Goal: Task Accomplishment & Management: Manage account settings

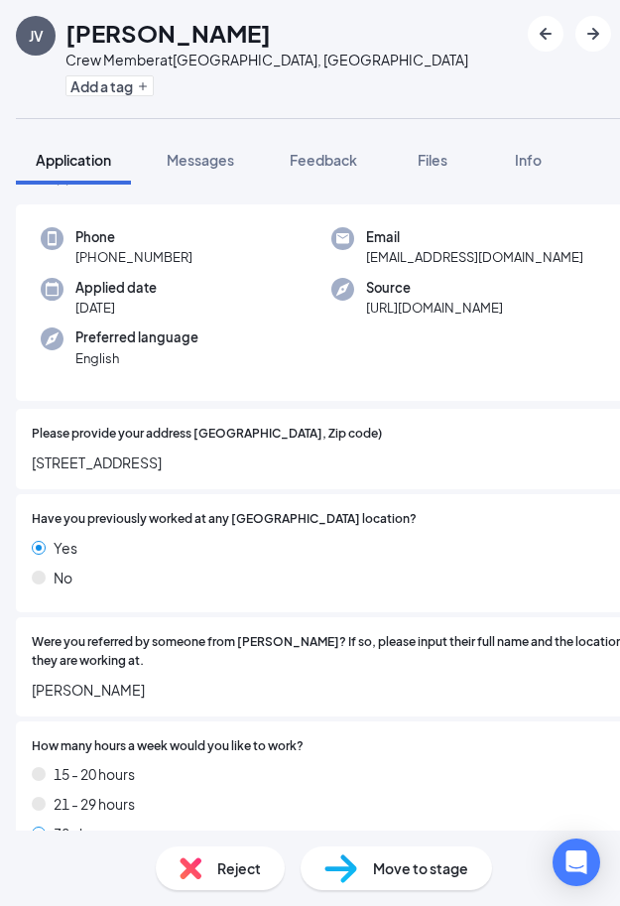
scroll to position [1712, 0]
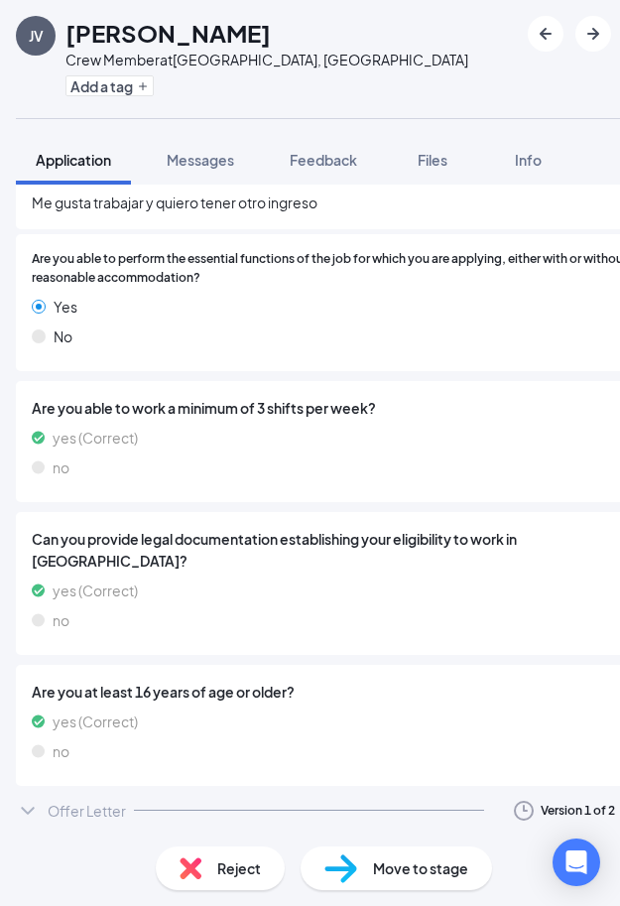
click at [358, 803] on div "Offer Letter Version 1 of 2" at bounding box center [331, 811] width 631 height 40
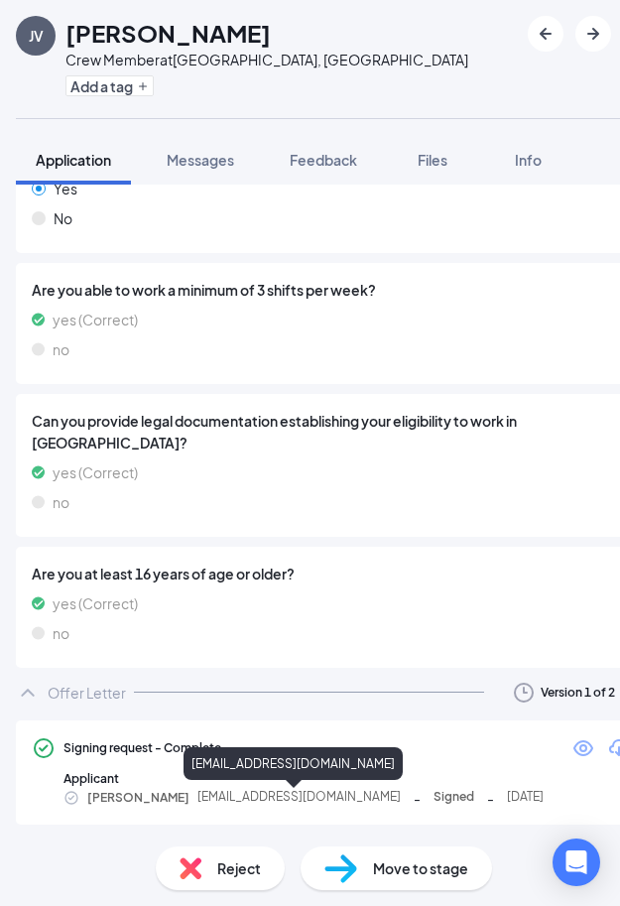
scroll to position [1831, 0]
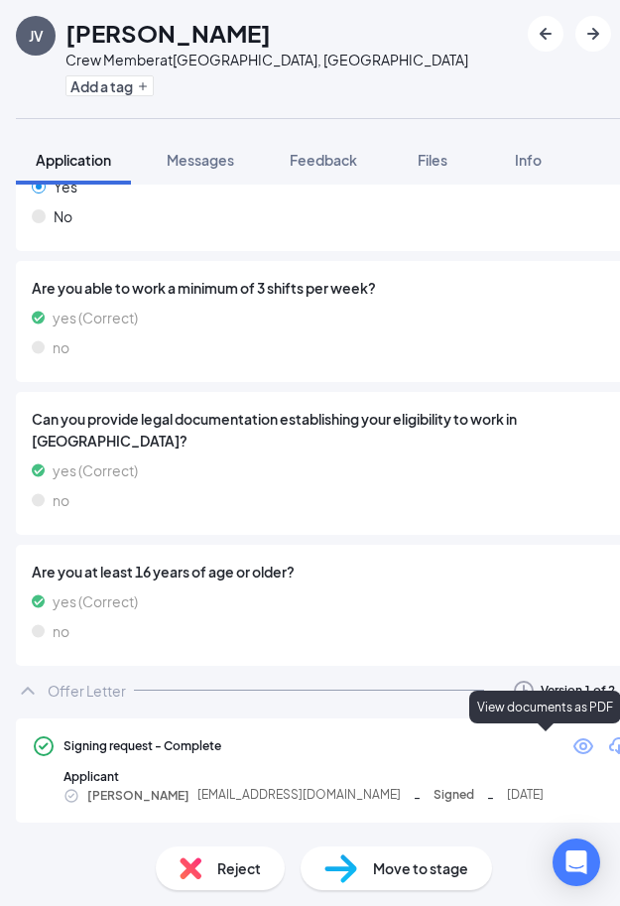
click at [571, 747] on icon "Eye" at bounding box center [583, 746] width 24 height 24
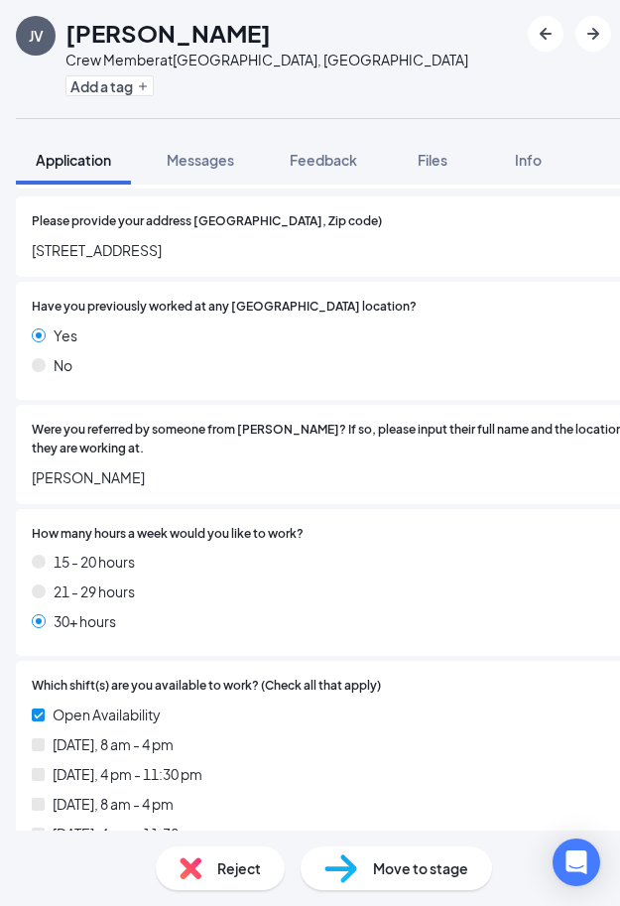
scroll to position [0, 0]
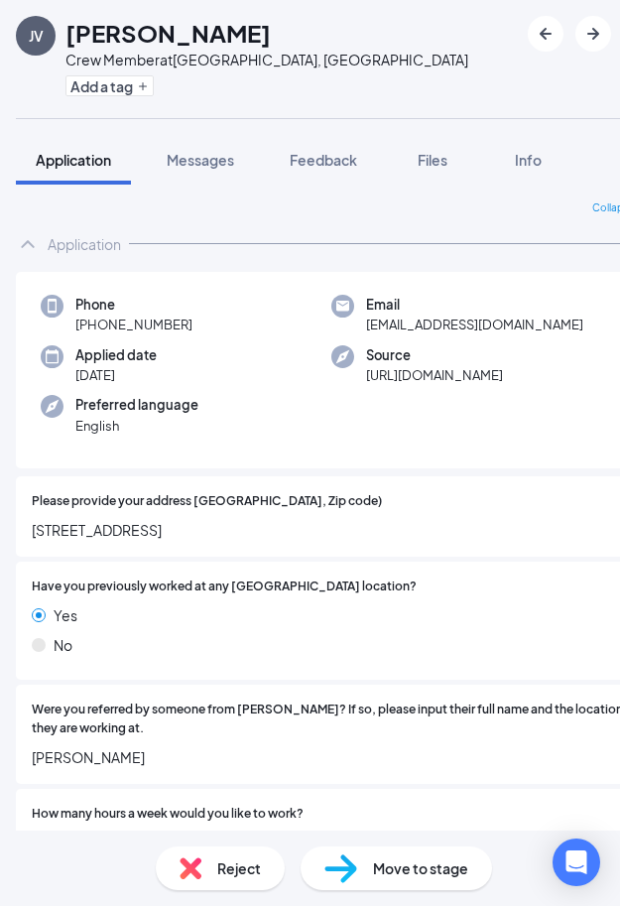
drag, startPoint x: 178, startPoint y: 762, endPoint x: 24, endPoint y: 786, distance: 155.6
click at [24, 784] on div "Were you referred by someone from Marugame Udon? If so, please input their full…" at bounding box center [331, 733] width 631 height 99
copy span "Daniela González"
drag, startPoint x: 70, startPoint y: 46, endPoint x: 60, endPoint y: 27, distance: 21.8
click at [60, 27] on div "JV Joseph Valeriano Crew Member at San Diego, CA Add a tag" at bounding box center [331, 59] width 663 height 118
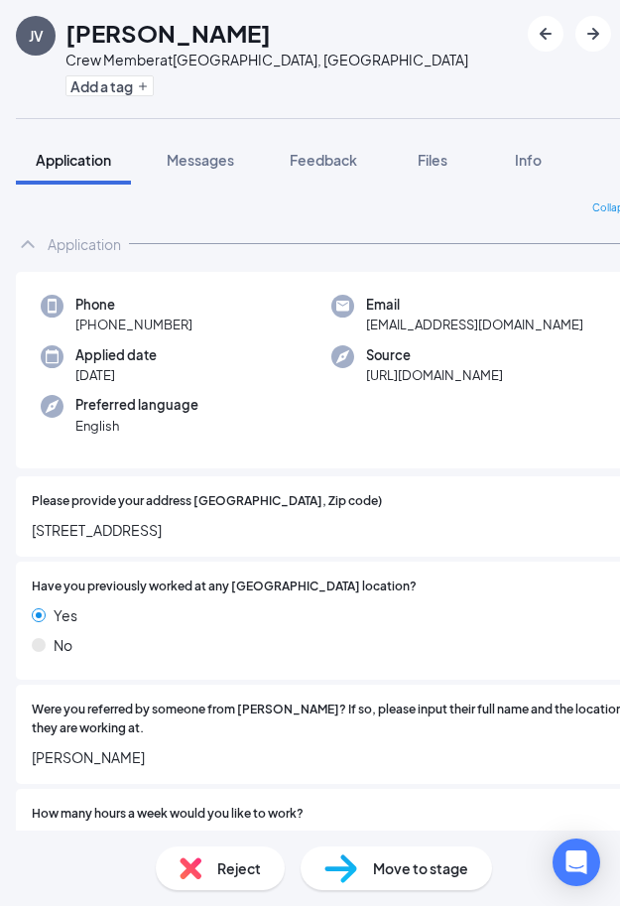
copy h1 "Joseph Valeriano"
drag, startPoint x: 117, startPoint y: 335, endPoint x: 94, endPoint y: 335, distance: 22.8
click at [94, 335] on div "Phone +1 (858) 518-8095" at bounding box center [186, 315] width 291 height 41
copy span "(858) 518-8095"
drag, startPoint x: 358, startPoint y: 331, endPoint x: 351, endPoint y: 316, distance: 16.4
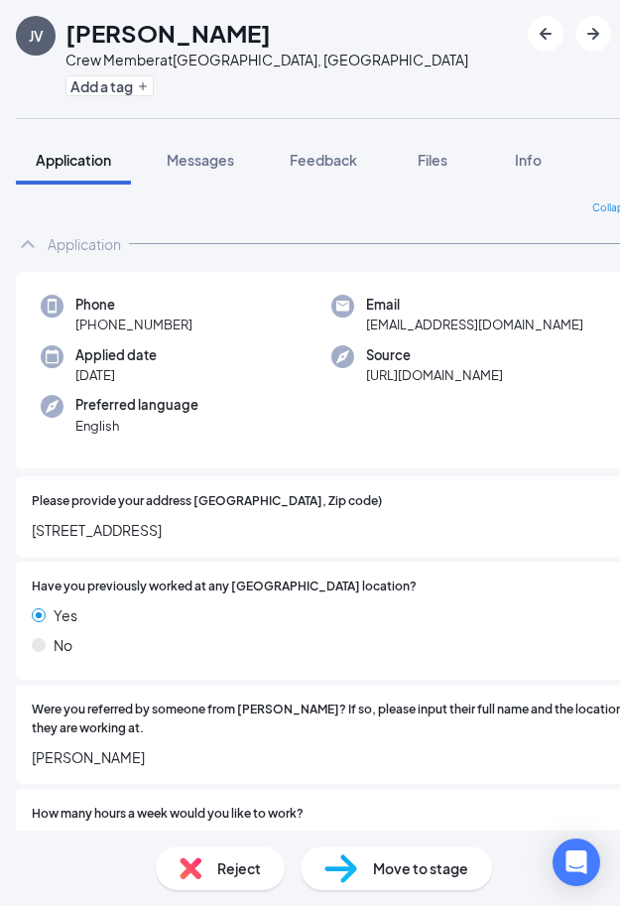
click at [351, 316] on div "Email josepdejesusvalerianofierro@gmail.com" at bounding box center [476, 315] width 291 height 41
copy span "josepdejesusvalerianofierro@gmail.com"
click at [404, 872] on span "Move to stage" at bounding box center [420, 868] width 95 height 22
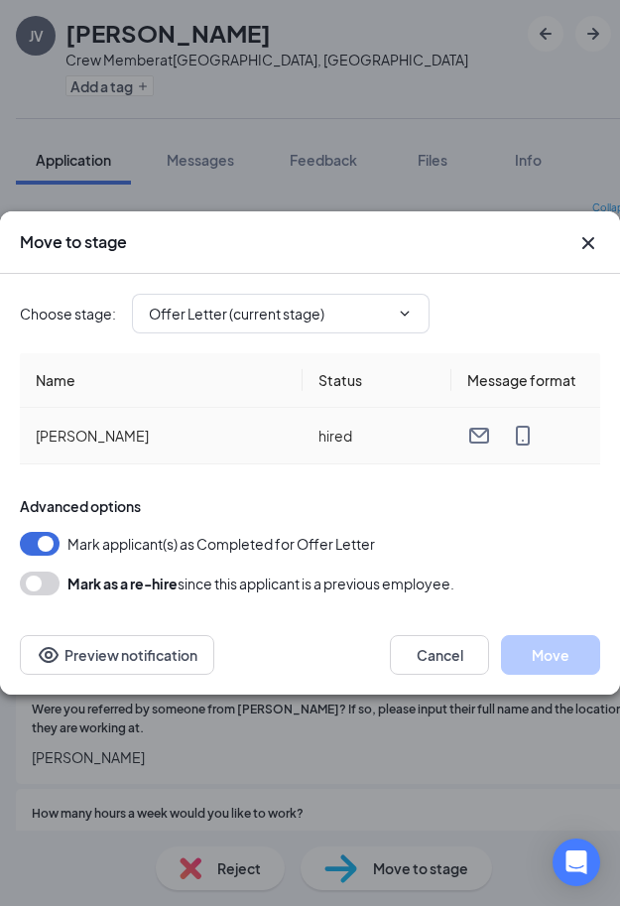
type input "Hiring Complete (final stage)"
click at [548, 673] on button "Move" at bounding box center [550, 655] width 99 height 40
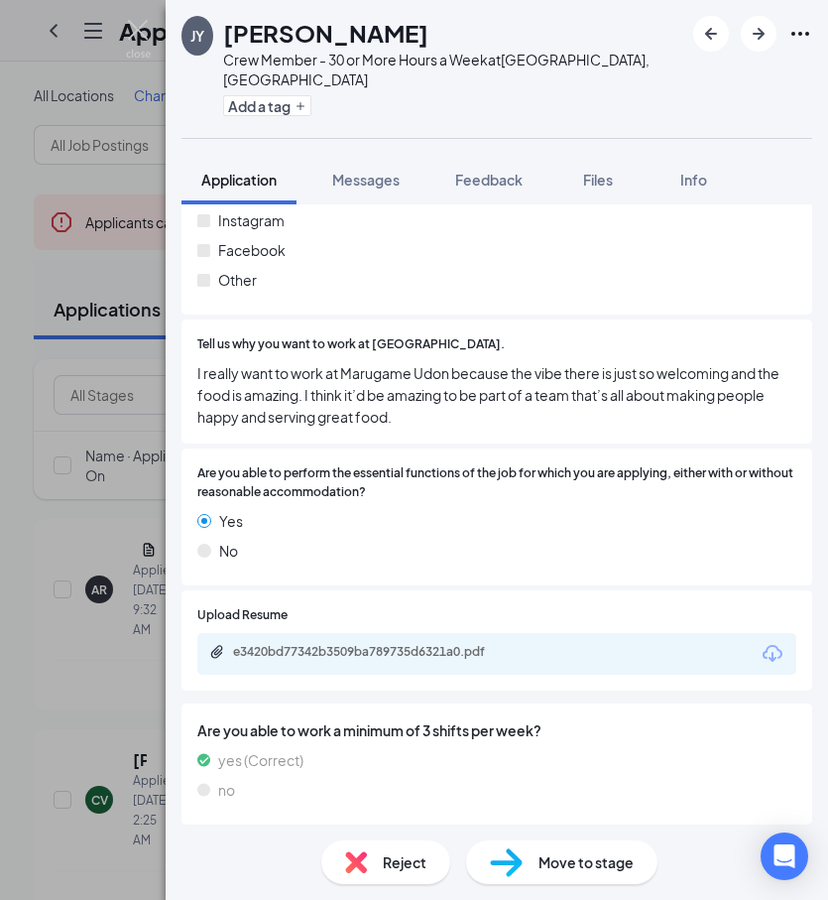
scroll to position [1906, 0]
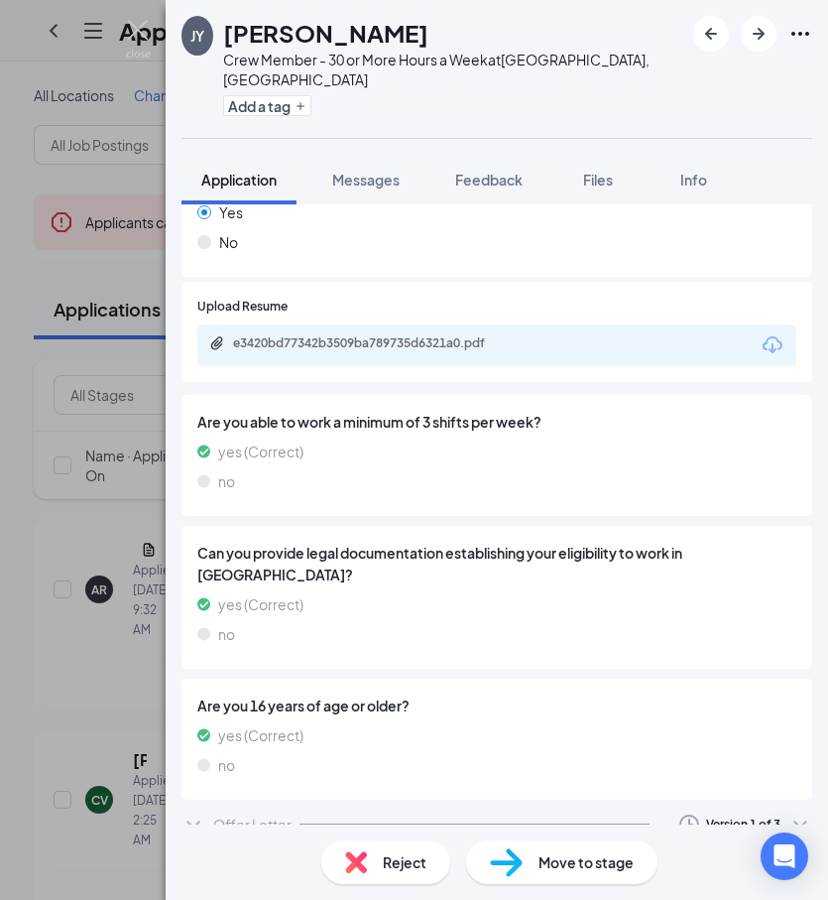
click at [577, 804] on div "Offer Letter Version 1 of 3" at bounding box center [497, 824] width 631 height 40
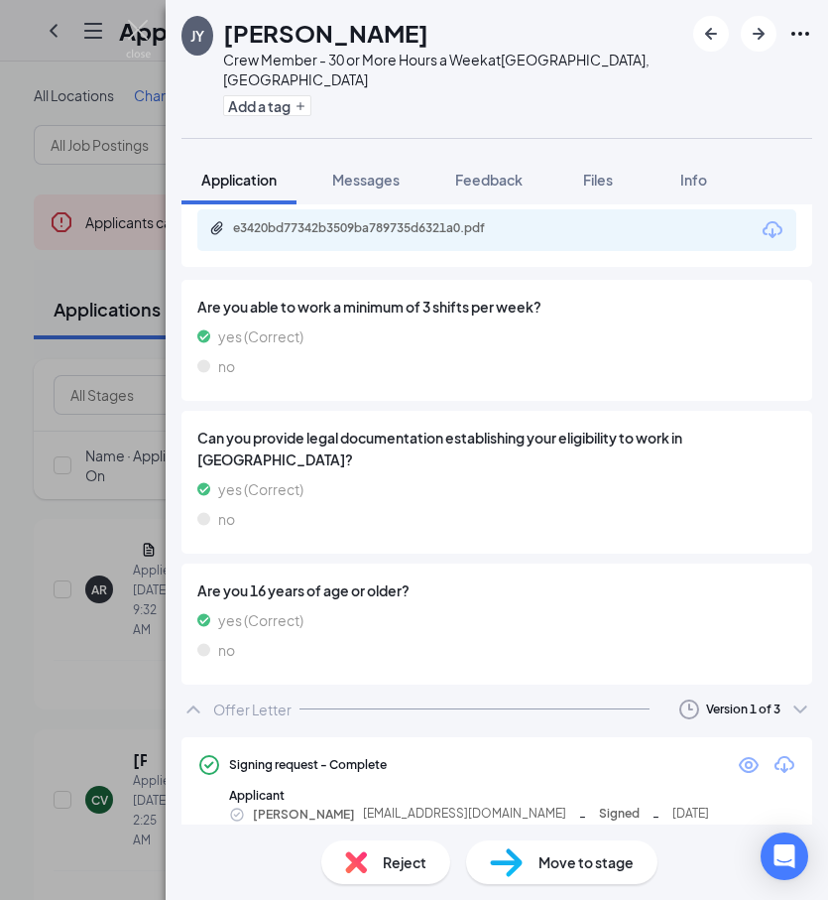
scroll to position [2025, 0]
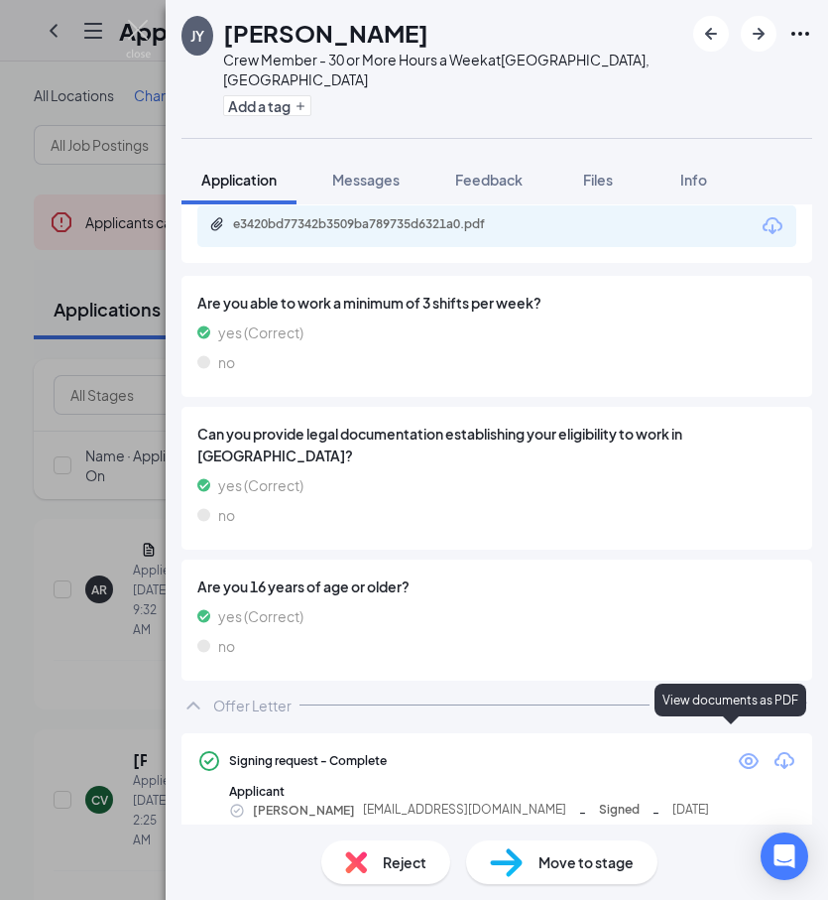
click at [740, 749] on icon "Eye" at bounding box center [749, 761] width 24 height 24
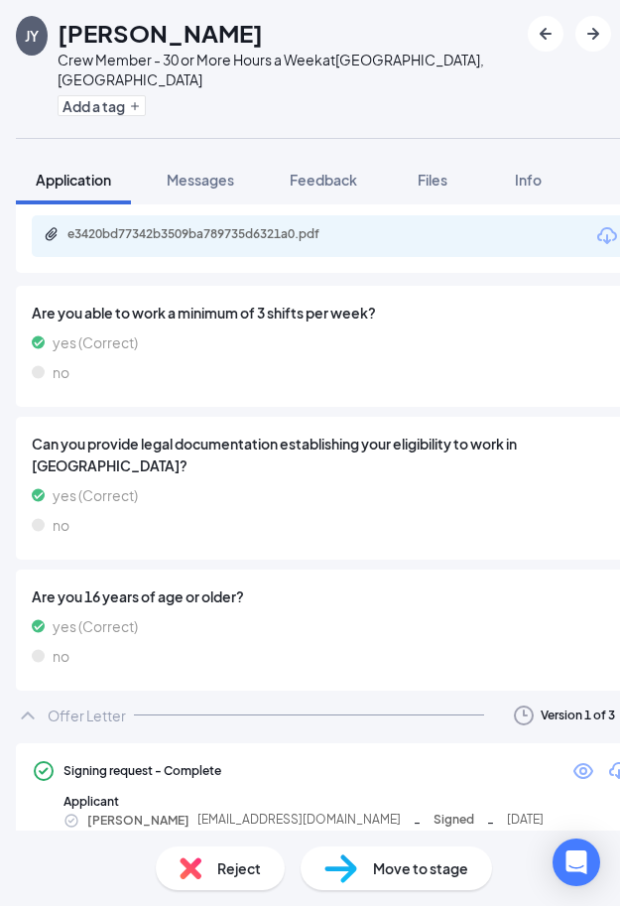
scroll to position [2012, 0]
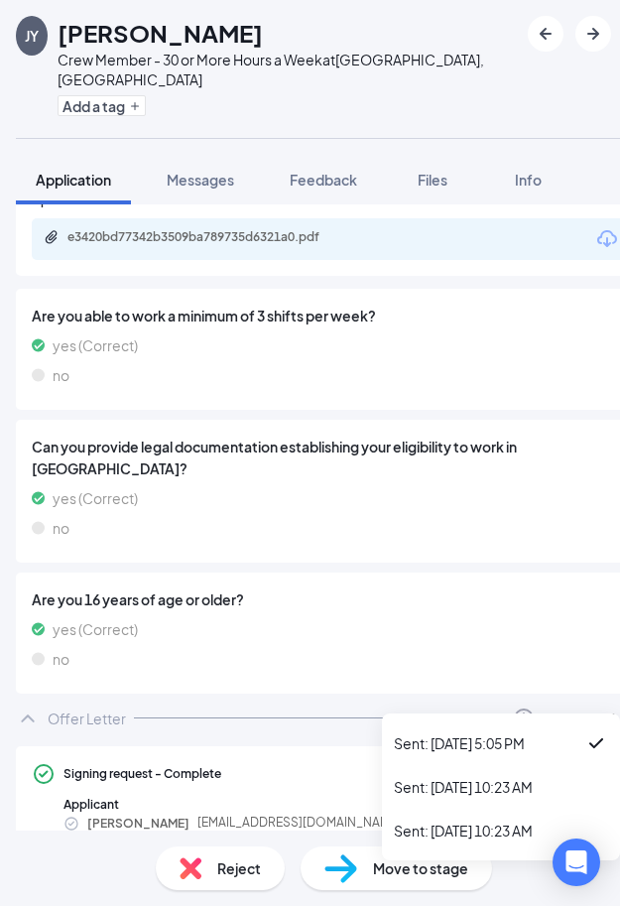
click at [573, 709] on div "Version 1 of 3" at bounding box center [578, 717] width 74 height 17
click at [490, 828] on div "Sent: Today 10:23 AM" at bounding box center [501, 830] width 214 height 20
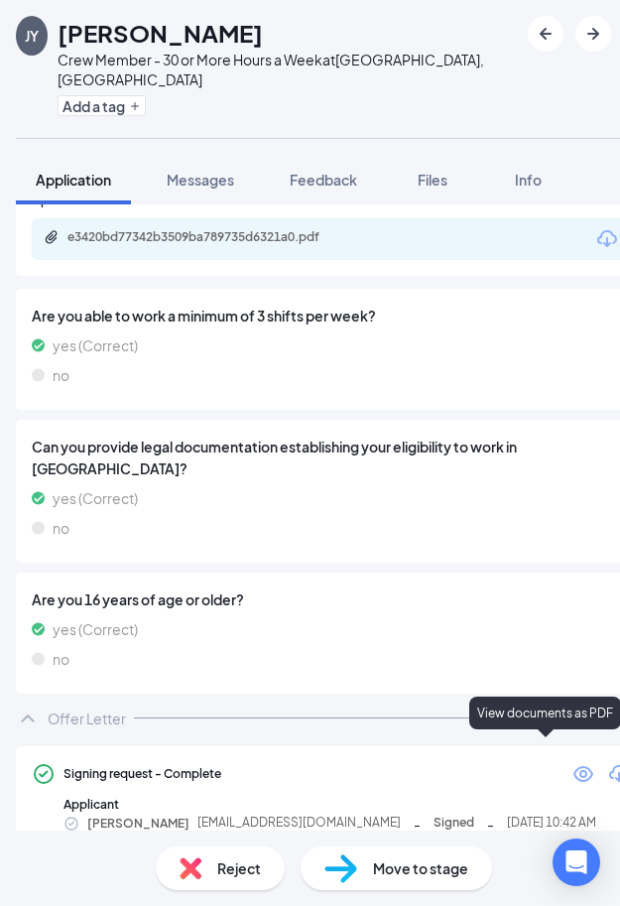
click at [571, 762] on icon "Eye" at bounding box center [583, 774] width 24 height 24
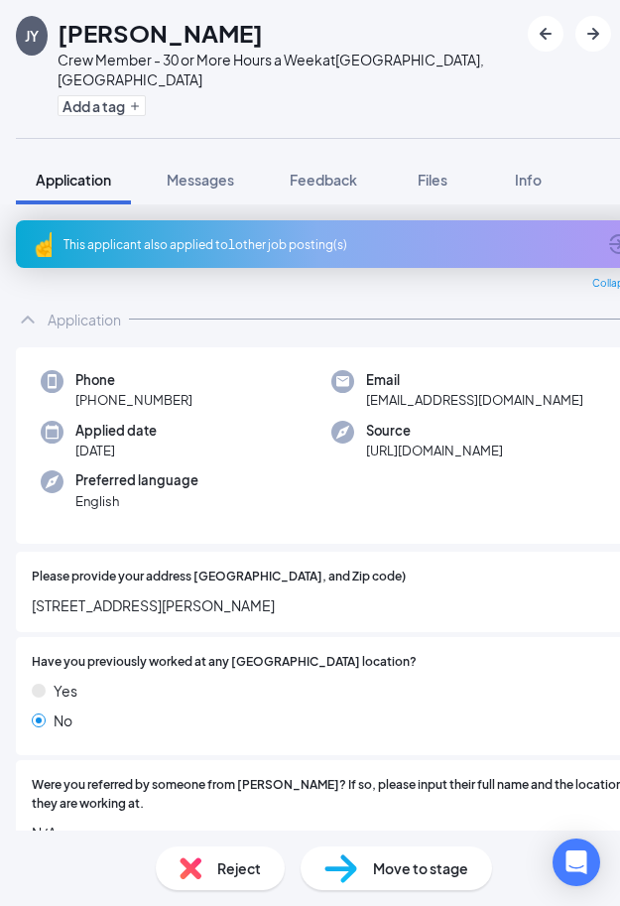
click at [362, 873] on div "Move to stage" at bounding box center [396, 868] width 191 height 44
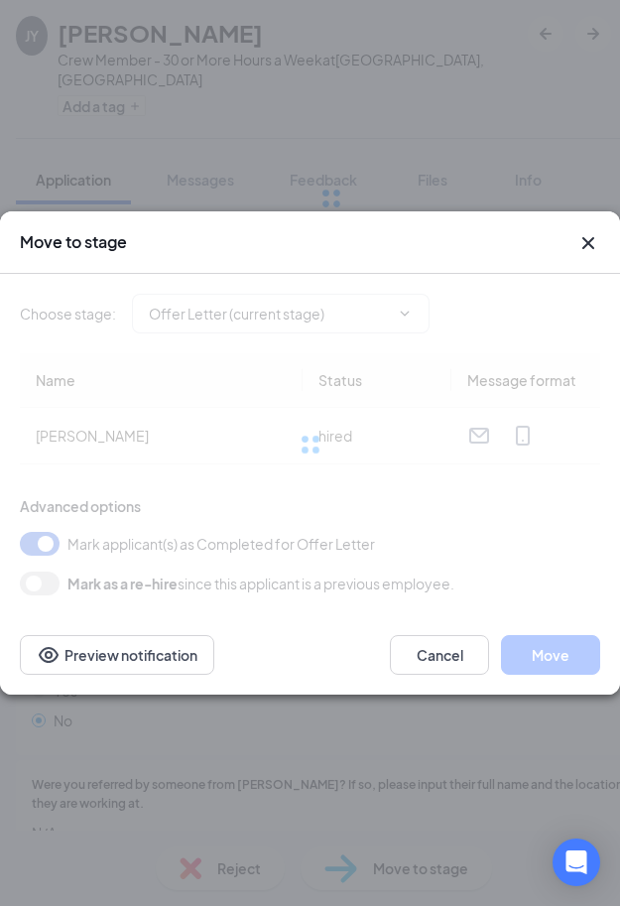
type input "Hiring Complete (final stage)"
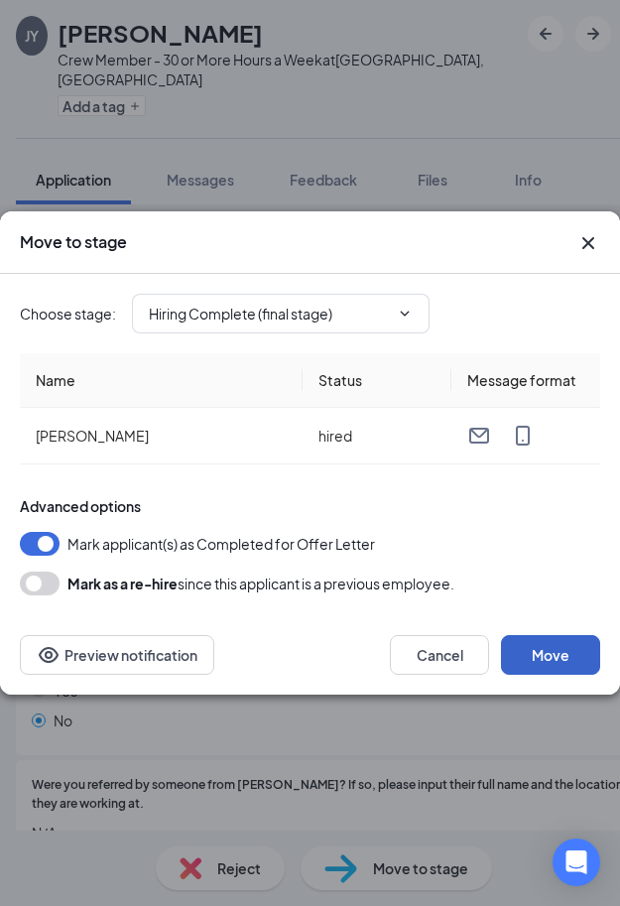
click at [545, 661] on button "Move" at bounding box center [550, 655] width 99 height 40
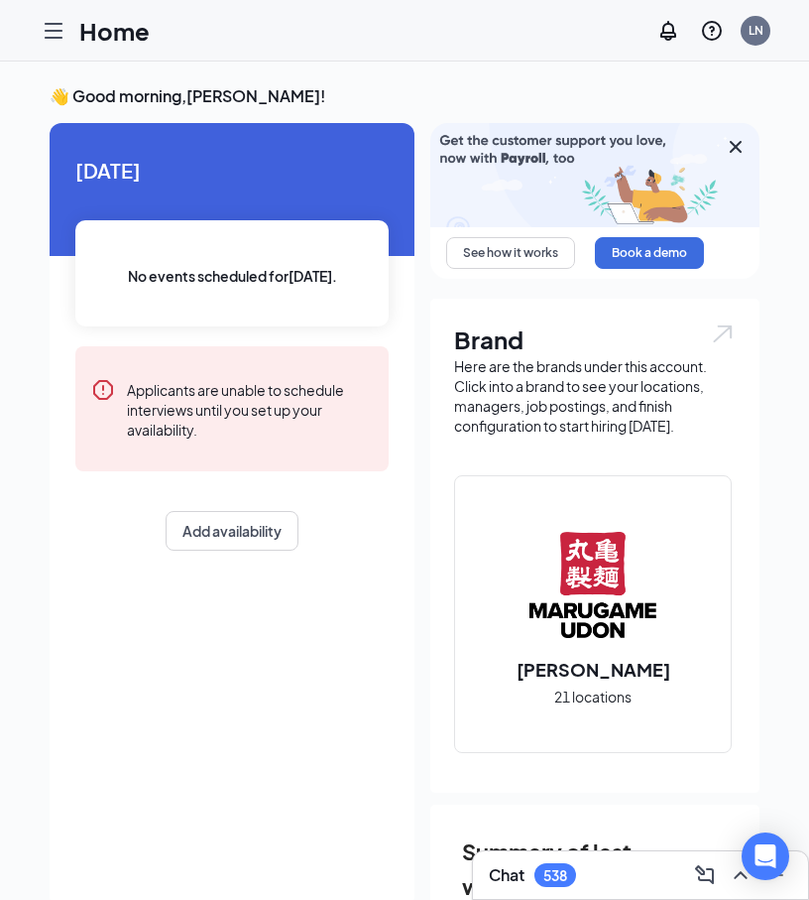
click at [45, 38] on icon "Hamburger" at bounding box center [54, 31] width 24 height 24
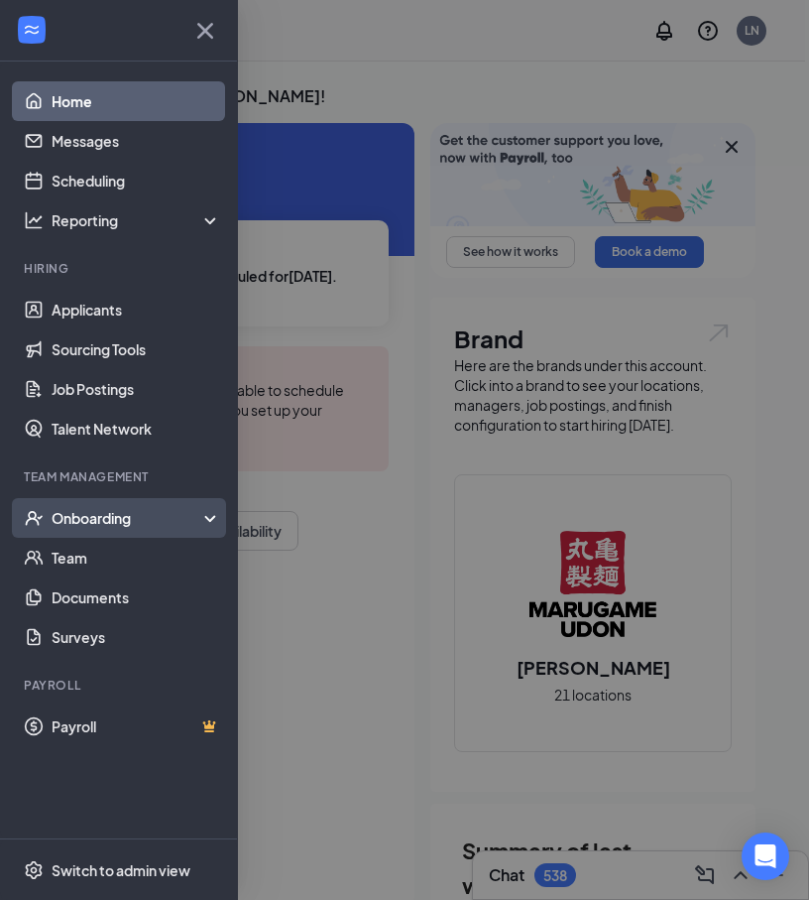
click at [103, 532] on div "Onboarding" at bounding box center [119, 518] width 238 height 40
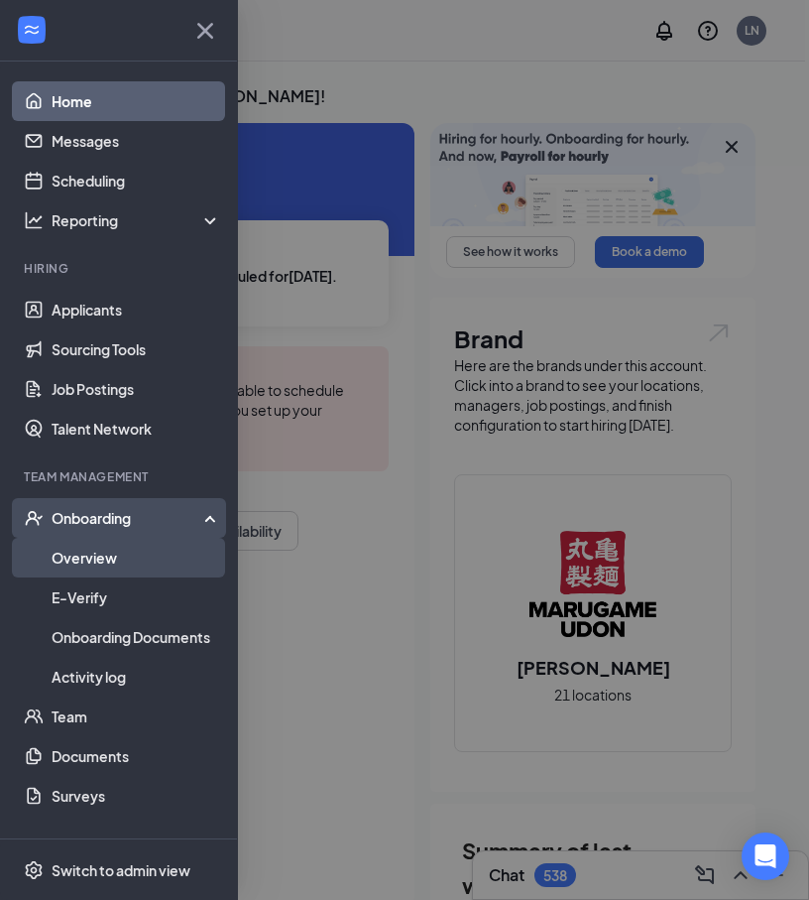
click at [120, 556] on link "Overview" at bounding box center [137, 558] width 170 height 40
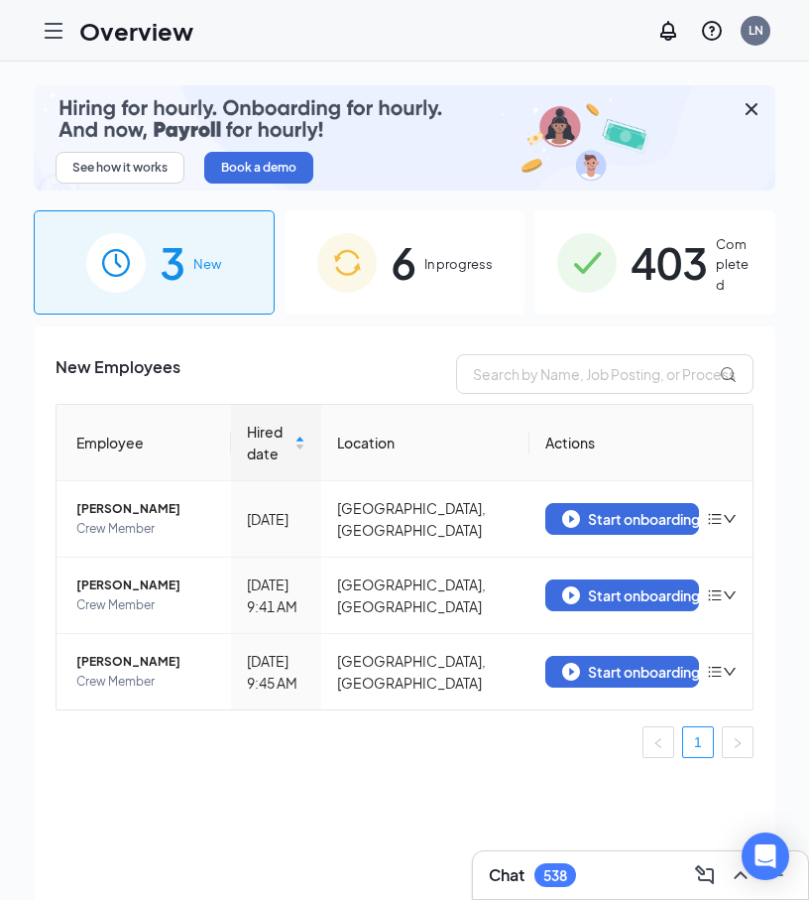
click at [420, 279] on div "6 In progress" at bounding box center [405, 262] width 241 height 104
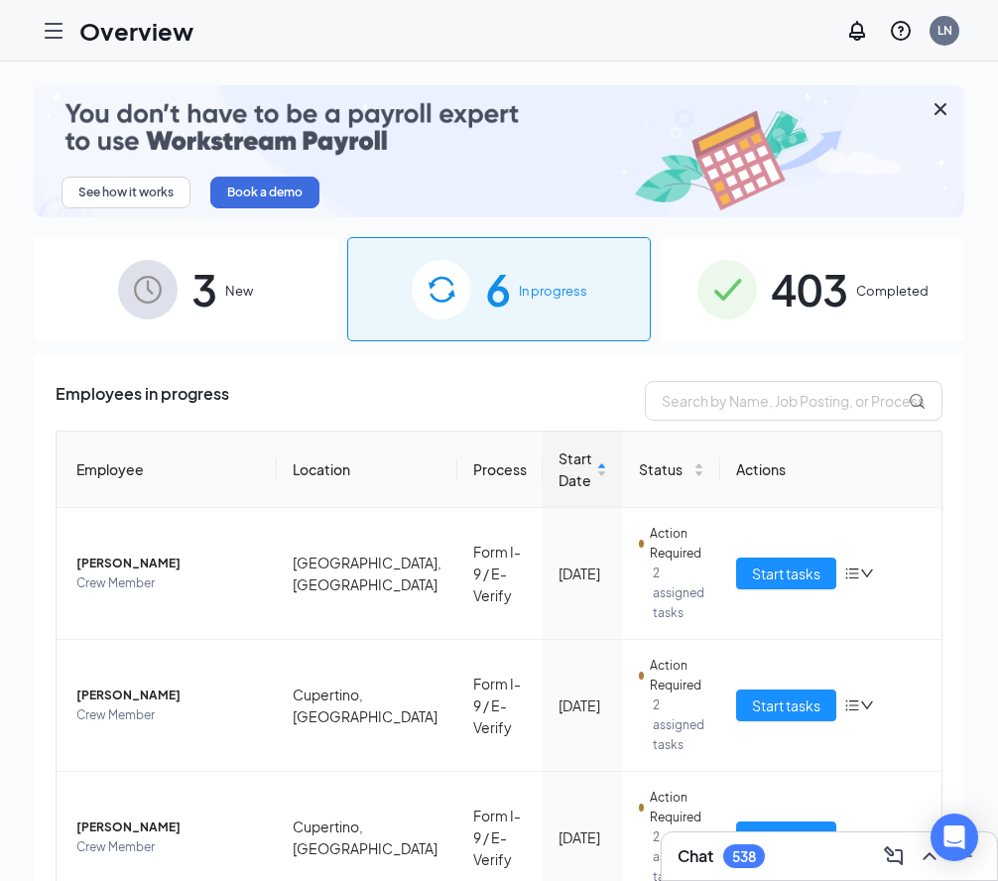
click at [217, 284] on span "3" at bounding box center [204, 289] width 26 height 68
